Goal: Task Accomplishment & Management: Complete application form

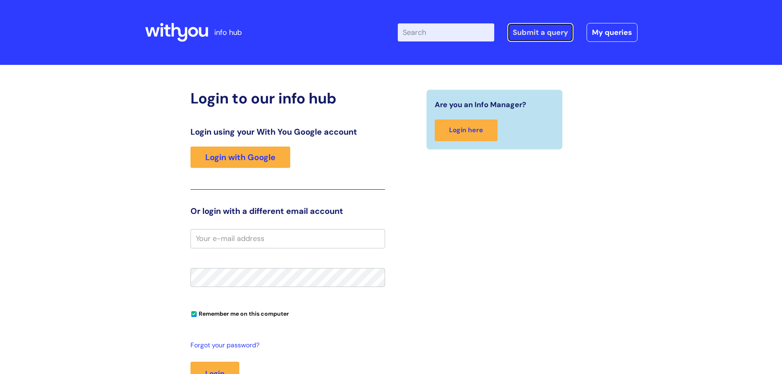
click at [542, 31] on link "Submit a query" at bounding box center [540, 32] width 66 height 19
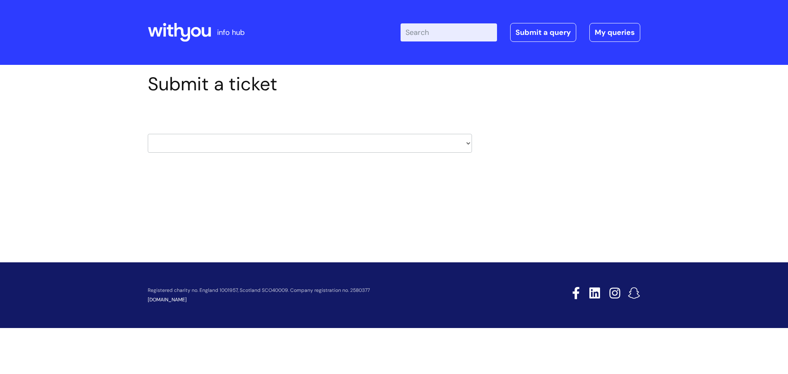
click at [277, 142] on select "HR / People IT and Support Clinical Drug Alerts Finance Accounts Data Support T…" at bounding box center [310, 143] width 324 height 19
select select "it_and_support"
click at [148, 134] on select "HR / People IT and Support Clinical Drug Alerts Finance Accounts Data Support T…" at bounding box center [310, 143] width 324 height 19
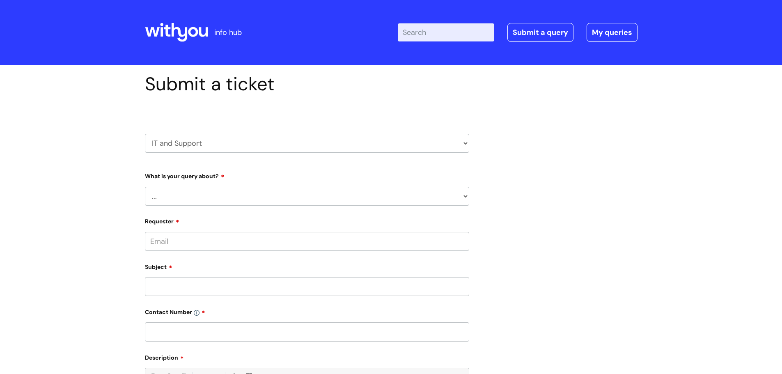
click at [256, 196] on select "... Mobile Phone Reset & MFA Accounts, Starters and Leavers IT Hardware issue I…" at bounding box center [307, 196] width 324 height 19
select select "Accounts, Starters and Leavers"
click at [145, 187] on select "... Mobile Phone Reset & MFA Accounts, Starters and Leavers IT Hardware issue I…" at bounding box center [307, 196] width 324 height 19
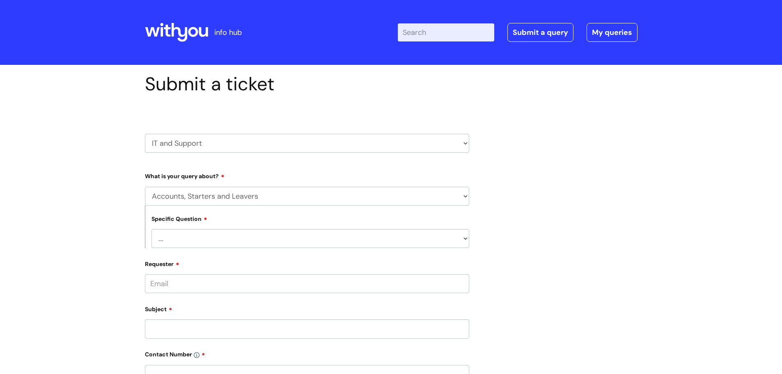
click at [225, 241] on select "... I have a new starter I have a leaver I need to make a change to an account …" at bounding box center [311, 238] width 318 height 19
select select "I have a leaver"
click at [152, 229] on select "... I have a new starter I have a leaver I need to make a change to an account …" at bounding box center [311, 238] width 318 height 19
click at [216, 289] on input "Requester" at bounding box center [307, 283] width 324 height 19
type input "caroline.hampton@wearewithyou.org.uk"
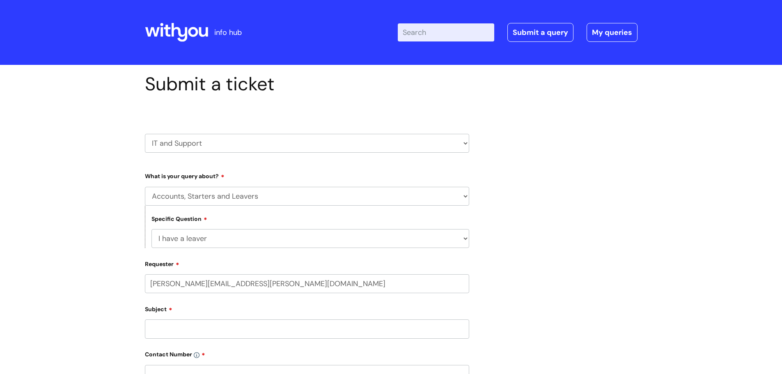
click at [204, 329] on input "Subject" at bounding box center [307, 328] width 324 height 19
click at [214, 313] on input "text" at bounding box center [307, 315] width 324 height 19
type input "Caroline Hampton"
click at [157, 365] on input "Subject" at bounding box center [307, 361] width 324 height 19
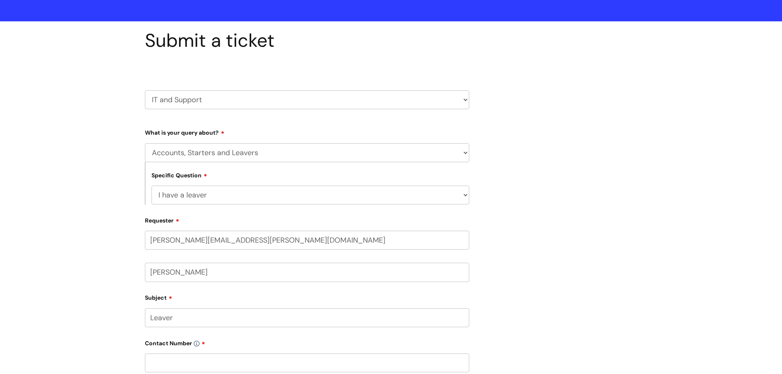
scroll to position [82, 0]
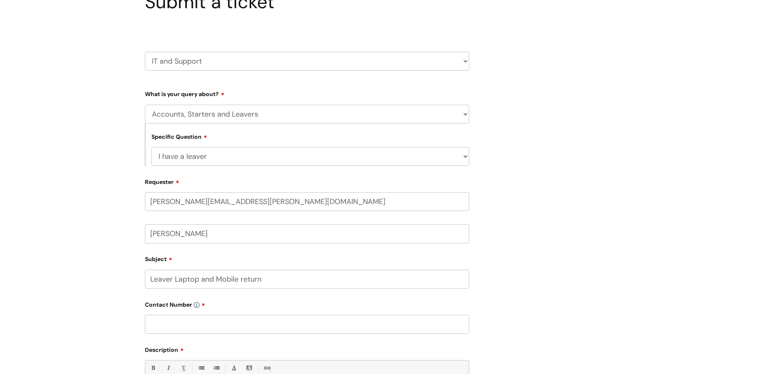
type input "Leaver Laptop and Mobile return"
click at [296, 324] on input "text" at bounding box center [307, 324] width 324 height 19
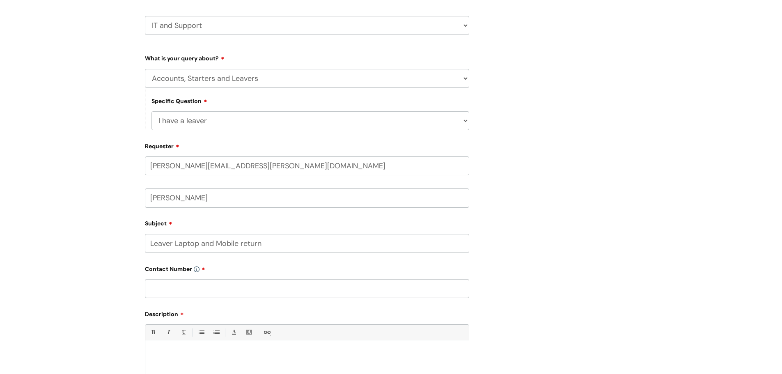
scroll to position [205, 0]
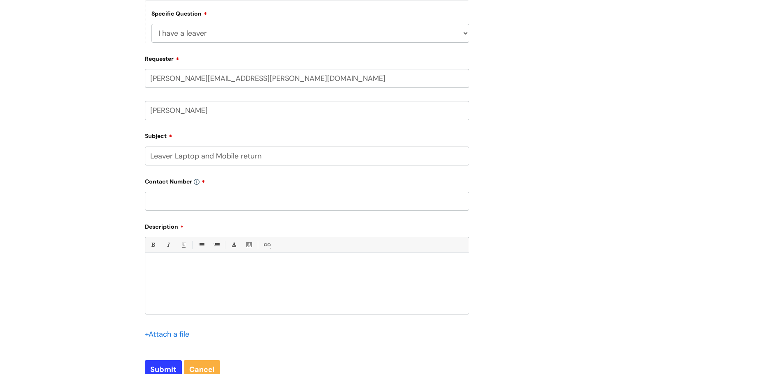
click at [172, 199] on input "text" at bounding box center [307, 201] width 324 height 19
type input "01872 263001"
click at [209, 267] on p at bounding box center [307, 267] width 311 height 7
click at [227, 272] on p "Can you send me a box for retiurn and the" at bounding box center [307, 274] width 311 height 7
click at [257, 274] on p "Can you send me a box for return and the" at bounding box center [307, 274] width 311 height 7
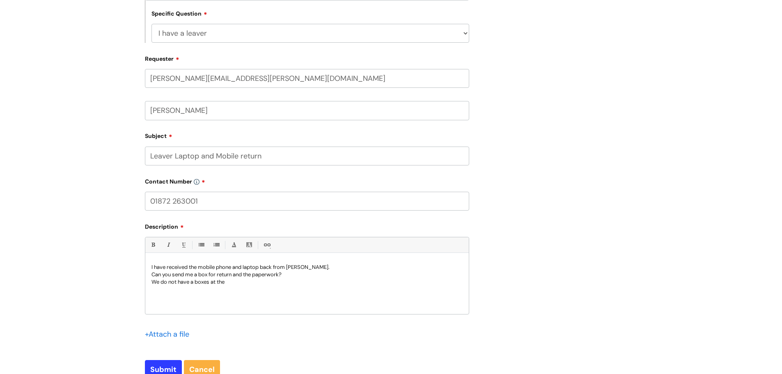
click at [194, 280] on p "We do not have a boxes at the" at bounding box center [307, 281] width 311 height 7
click at [234, 282] on p "We do not have any boxes at the" at bounding box center [307, 281] width 311 height 7
click at [236, 276] on p "Can you send me a box for return and the paperwork?" at bounding box center [307, 274] width 311 height 7
click at [246, 276] on p "Can you send me a box for return and the paperwork?" at bounding box center [307, 274] width 311 height 7
click at [236, 283] on p "We do not have any boxes at the" at bounding box center [307, 281] width 311 height 7
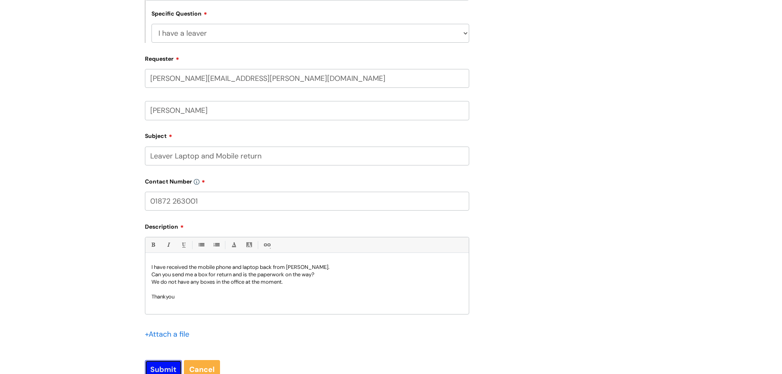
click at [162, 365] on input "Submit" at bounding box center [163, 369] width 37 height 19
type input "Please Wait..."
